Goal: Task Accomplishment & Management: Use online tool/utility

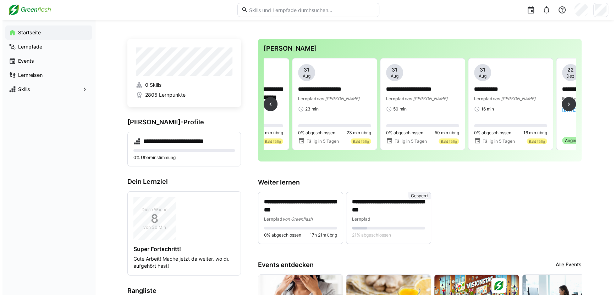
scroll to position [0, 413]
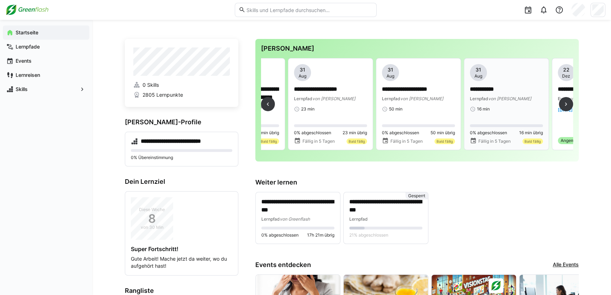
click at [486, 97] on span "Lernpfad" at bounding box center [479, 98] width 18 height 5
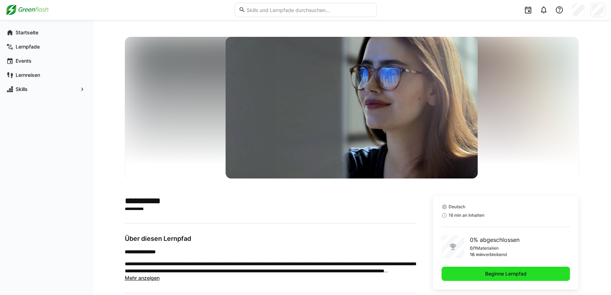
click at [504, 275] on span "Beginne Lernpfad" at bounding box center [506, 274] width 44 height 7
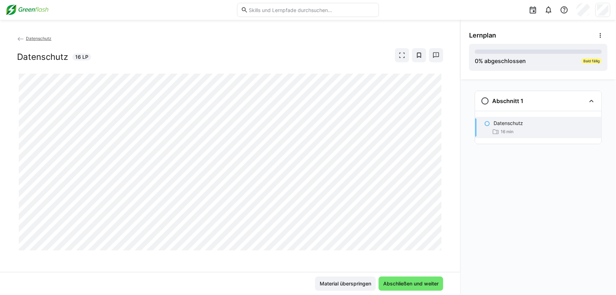
scroll to position [3, 0]
click at [415, 284] on span "Abschließen und weiter" at bounding box center [410, 284] width 57 height 7
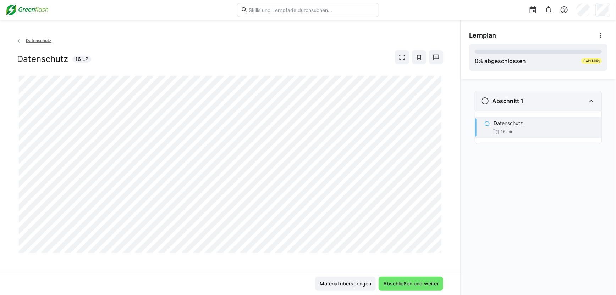
click at [486, 100] on eds-icon at bounding box center [485, 101] width 9 height 9
click at [487, 123] on eds-icon at bounding box center [487, 124] width 6 height 6
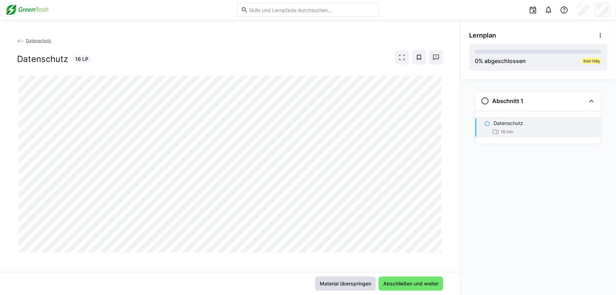
click at [353, 284] on span "Material überspringen" at bounding box center [346, 284] width 54 height 7
click at [593, 64] on div "0 % abgeschlossen Bald fällig" at bounding box center [538, 58] width 127 height 16
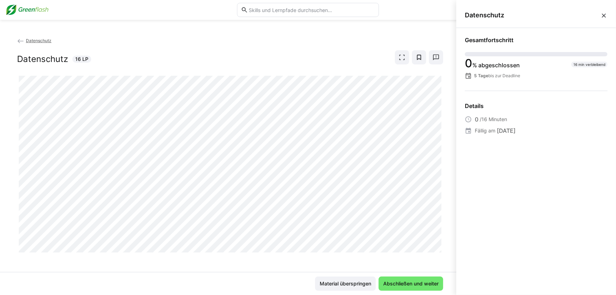
click at [486, 67] on div "0 % abgeschlossen" at bounding box center [492, 64] width 55 height 10
click at [471, 64] on span "0" at bounding box center [468, 63] width 7 height 14
drag, startPoint x: 474, startPoint y: 54, endPoint x: 593, endPoint y: 63, distance: 119.9
click at [593, 63] on div "0 % abgeschlossen 16 min verbleibend 5 Tage bis zur Deadline" at bounding box center [536, 65] width 143 height 27
drag, startPoint x: 593, startPoint y: 63, endPoint x: 580, endPoint y: 63, distance: 13.1
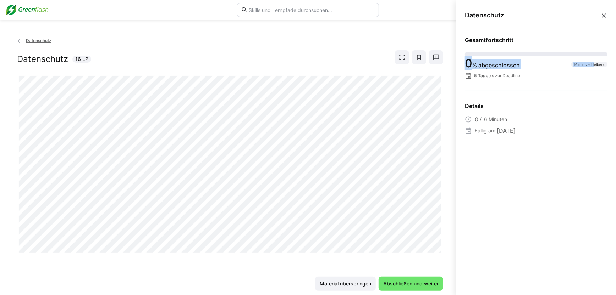
click at [580, 63] on div "16 min verbleibend" at bounding box center [589, 65] width 36 height 6
click at [488, 78] on p "5 Tage bis zur Deadline" at bounding box center [497, 76] width 46 height 6
click at [469, 77] on eds-icon at bounding box center [468, 75] width 7 height 7
click at [479, 133] on span "Fällig am" at bounding box center [485, 130] width 21 height 7
click at [393, 285] on span "Abschließen und weiter" at bounding box center [410, 284] width 57 height 7
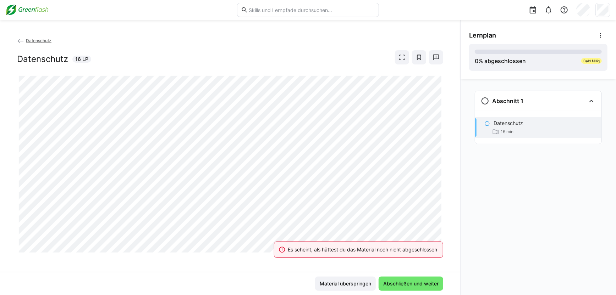
click at [382, 245] on eds-banner "Es scheint, als hättest du das Material noch nicht abgeschlossen" at bounding box center [358, 250] width 169 height 16
click at [383, 248] on div "Es scheint, als hättest du das Material noch nicht abgeschlossen" at bounding box center [362, 250] width 149 height 7
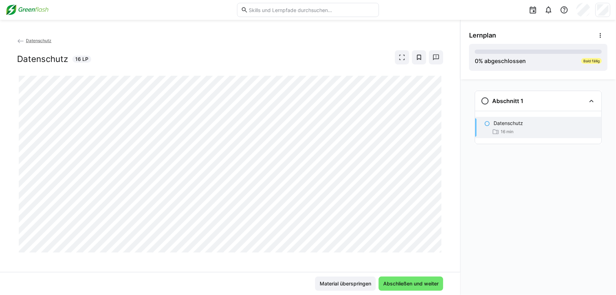
drag, startPoint x: 383, startPoint y: 248, endPoint x: 562, endPoint y: 206, distance: 183.3
click at [562, 206] on div "Abschnitt 1 Datenschutz 16 min" at bounding box center [537, 187] width 155 height 216
